Goal: Transaction & Acquisition: Purchase product/service

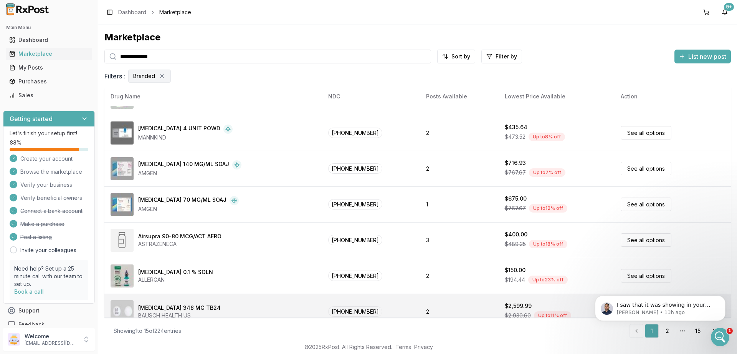
scroll to position [360, 0]
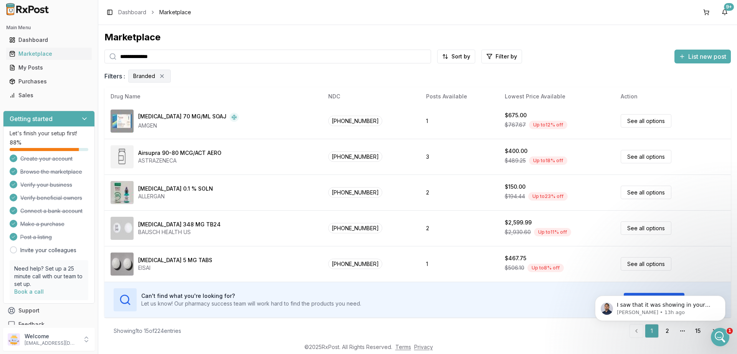
click at [661, 282] on html "I saw that it was showing in your cart on my end but not on your end so I delet…" at bounding box center [661, 280] width 154 height 3
click at [665, 282] on html "I saw that it was showing in your cart on my end but not on your end so I delet…" at bounding box center [661, 280] width 154 height 3
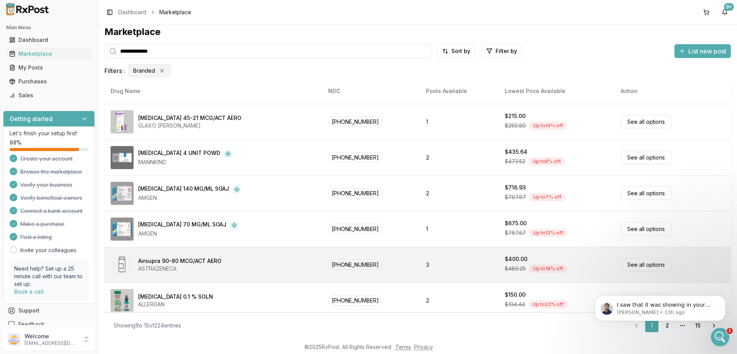
scroll to position [277, 0]
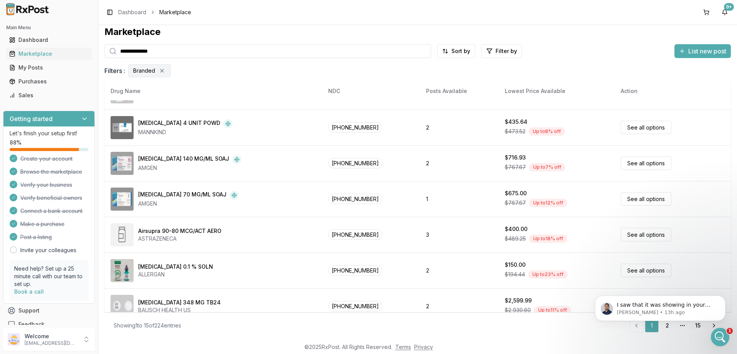
click at [665, 282] on html "I saw that it was showing in your cart on my end but not on your end so I delet…" at bounding box center [661, 280] width 154 height 3
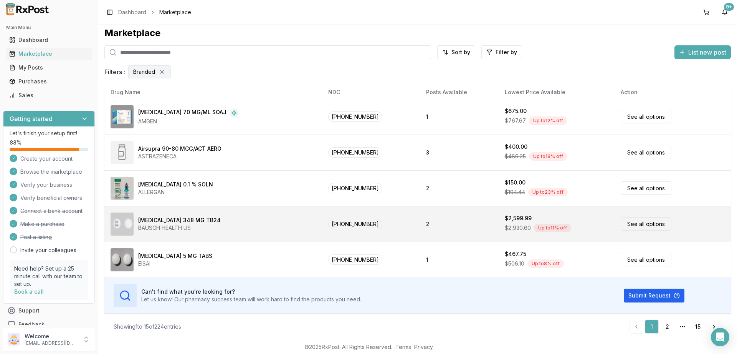
scroll to position [5, 0]
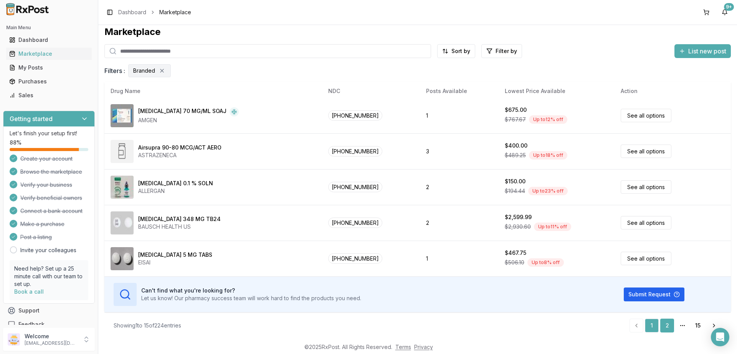
click at [668, 323] on link "2" at bounding box center [668, 325] width 14 height 14
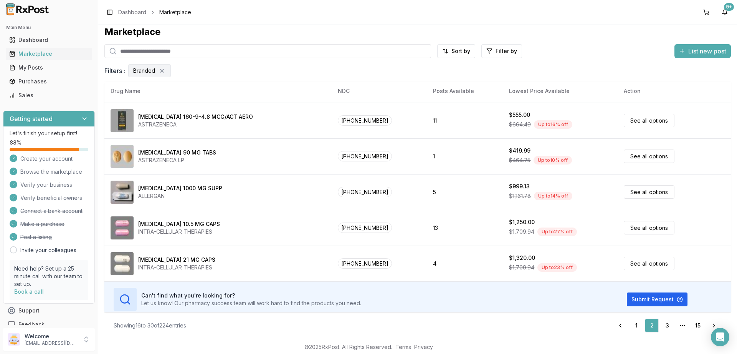
scroll to position [360, 0]
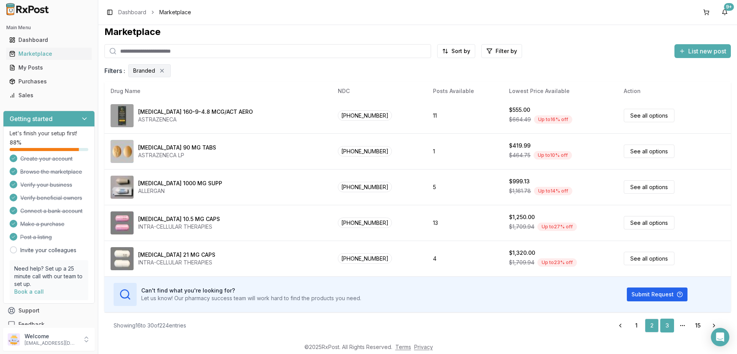
click at [669, 328] on link "3" at bounding box center [668, 325] width 14 height 14
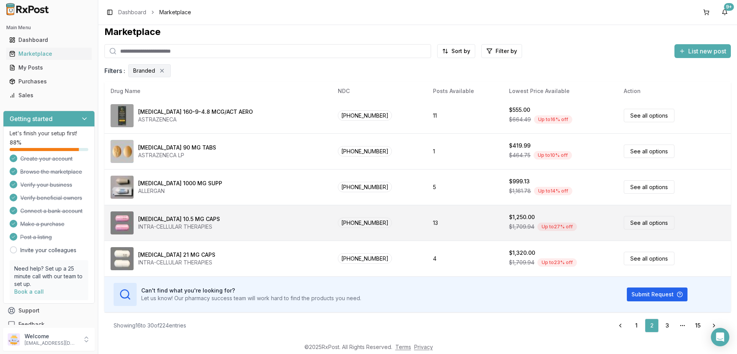
scroll to position [37, 0]
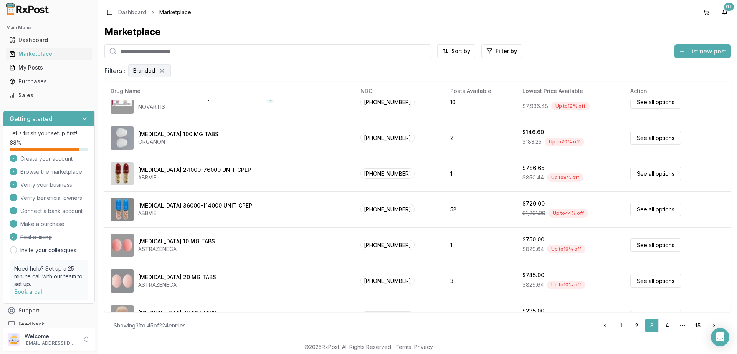
scroll to position [360, 0]
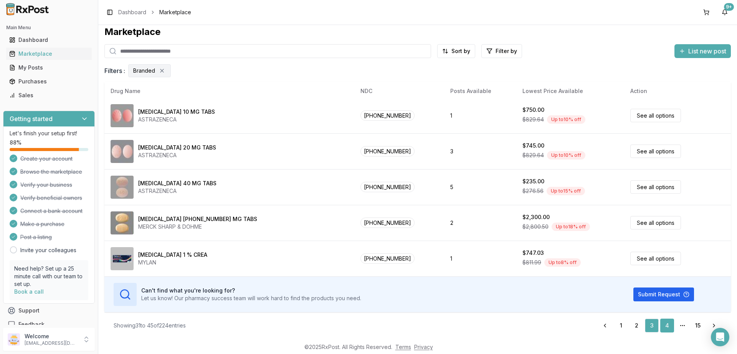
click at [669, 323] on link "4" at bounding box center [668, 325] width 14 height 14
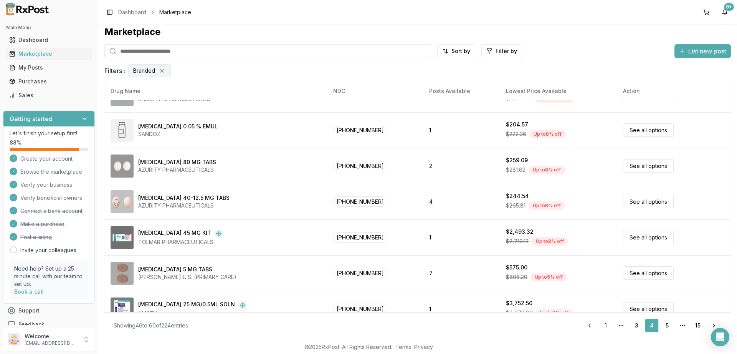
scroll to position [360, 0]
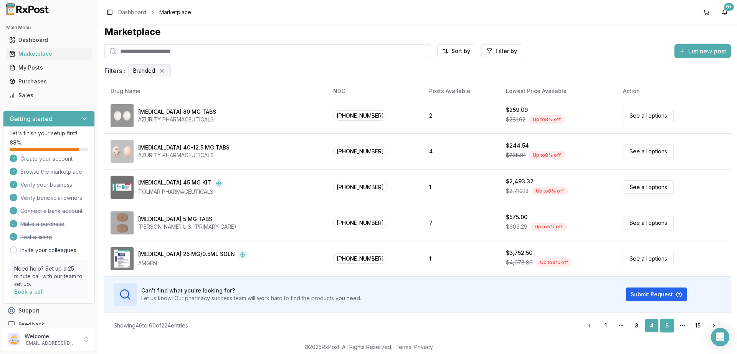
click at [668, 325] on link "5" at bounding box center [668, 325] width 14 height 14
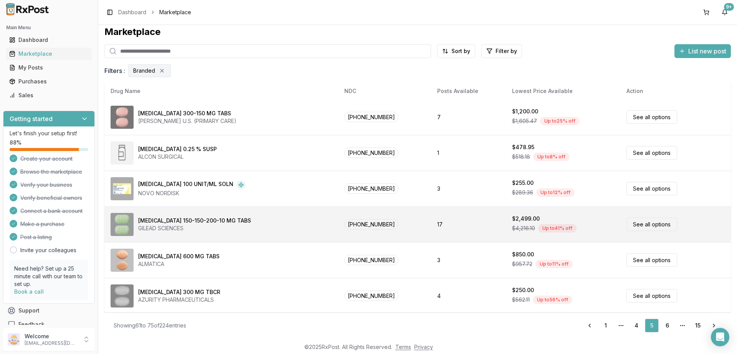
scroll to position [360, 0]
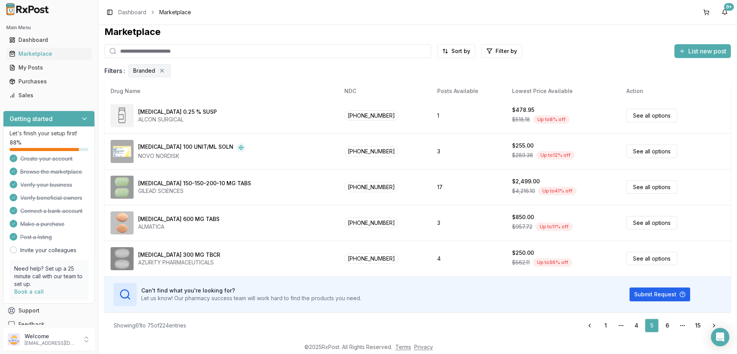
drag, startPoint x: 636, startPoint y: 324, endPoint x: 607, endPoint y: 313, distance: 31.2
click at [636, 323] on link "4" at bounding box center [637, 325] width 14 height 14
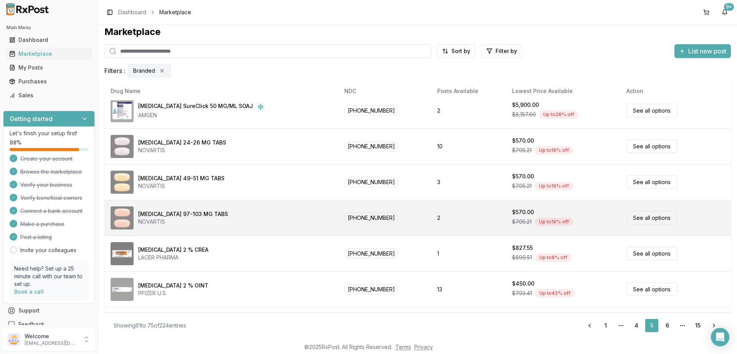
scroll to position [0, 0]
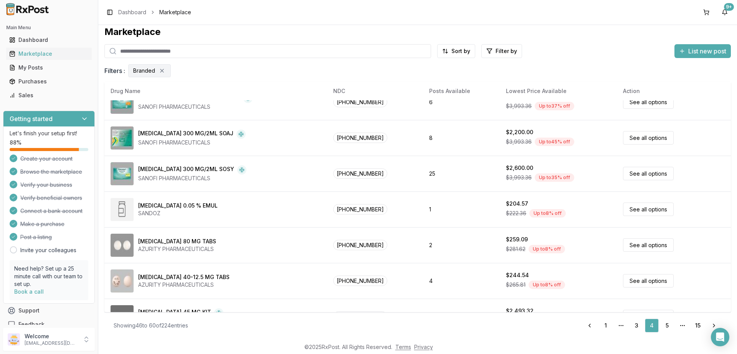
scroll to position [360, 0]
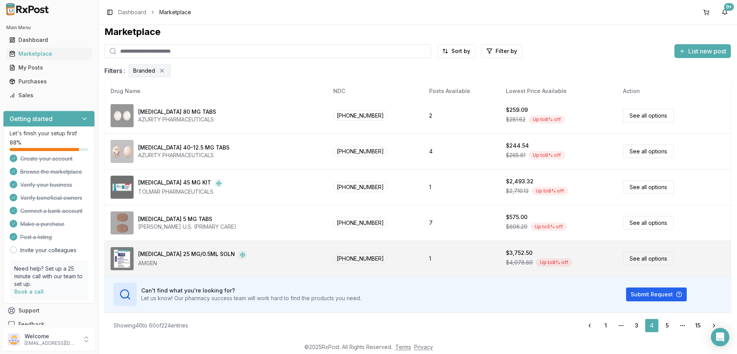
click at [631, 257] on link "See all options" at bounding box center [648, 258] width 51 height 13
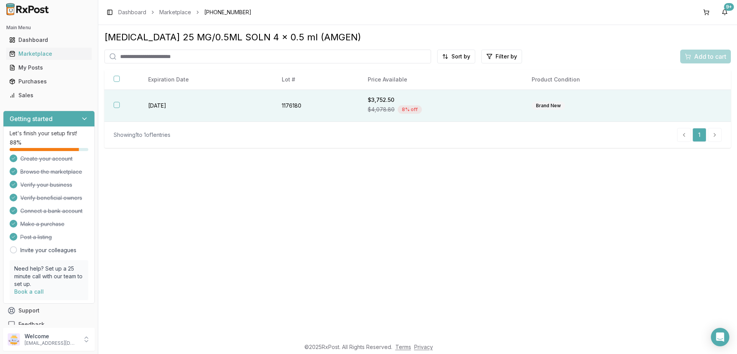
click at [117, 106] on button "button" at bounding box center [117, 105] width 6 height 6
click at [706, 55] on span "Add to cart" at bounding box center [710, 56] width 32 height 9
